Goal: Information Seeking & Learning: Learn about a topic

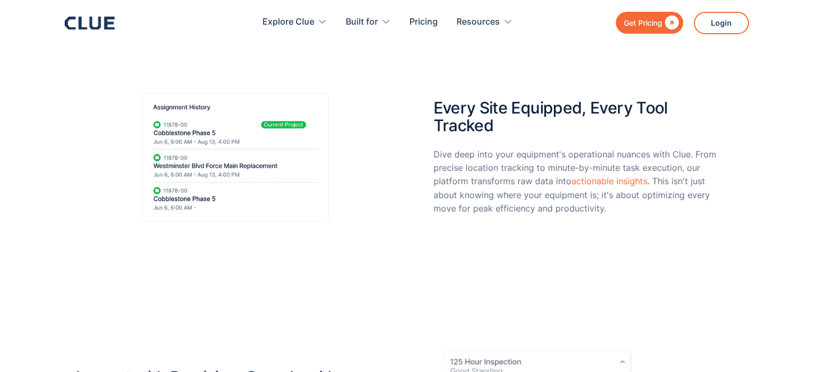
scroll to position [160, 0]
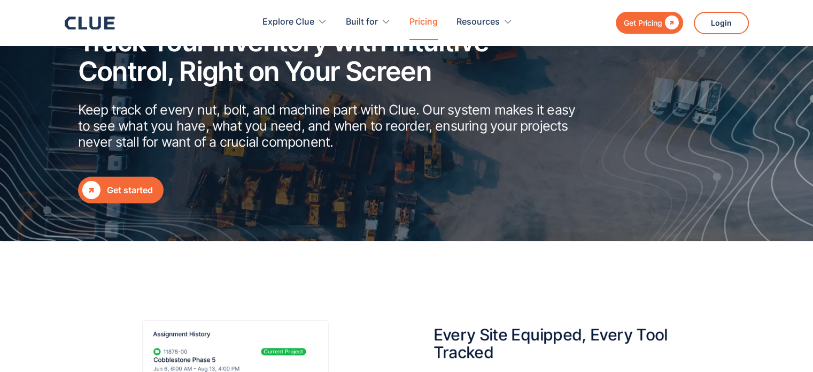
click at [428, 23] on link "Pricing" at bounding box center [424, 22] width 28 height 34
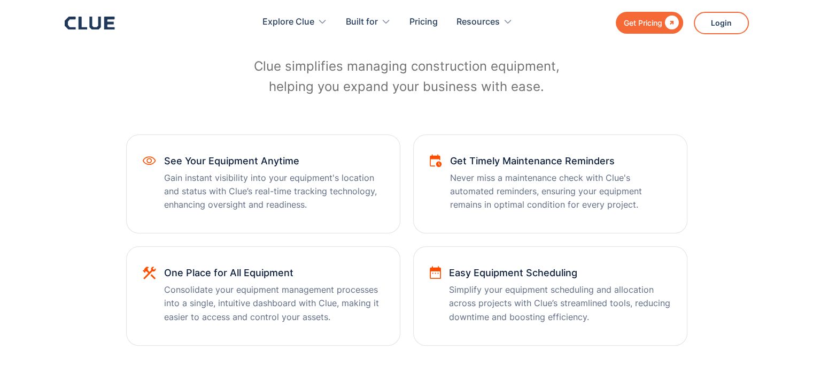
scroll to position [695, 0]
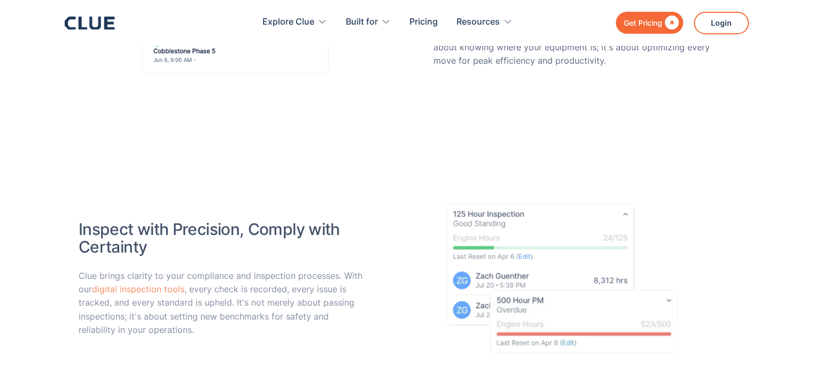
scroll to position [855, 0]
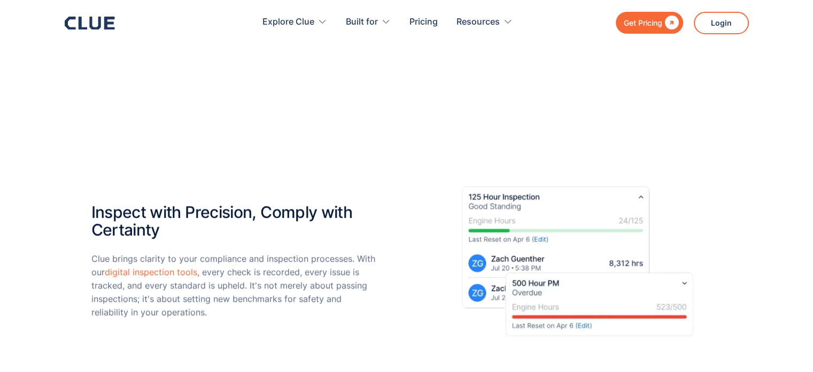
scroll to position [374, 0]
